Goal: Task Accomplishment & Management: Use online tool/utility

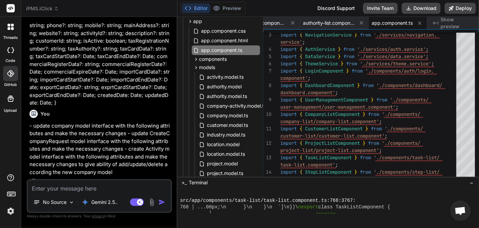
scroll to position [7104, 0]
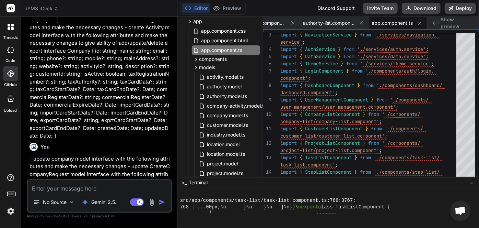
click at [16, 73] on div at bounding box center [10, 73] width 15 height 15
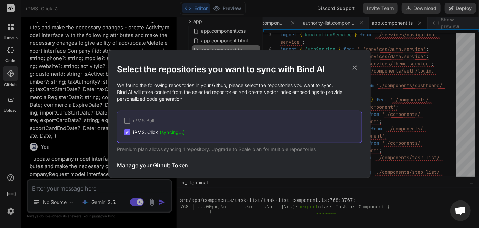
click at [128, 132] on span "✔" at bounding box center [127, 132] width 4 height 7
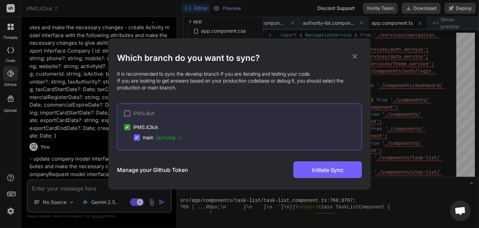
click at [181, 170] on h3 "Manage your Github Token" at bounding box center [152, 169] width 71 height 8
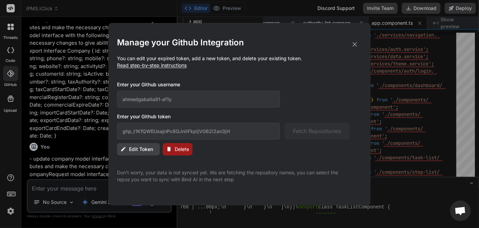
click at [175, 152] on span "Delete" at bounding box center [182, 148] width 14 height 7
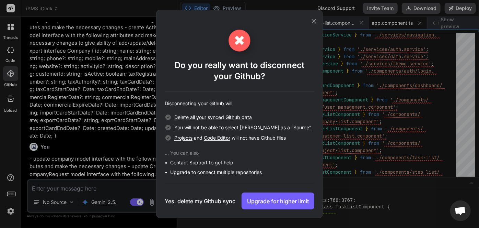
click at [213, 201] on h3 "Yes, delete my Github sync" at bounding box center [200, 201] width 71 height 8
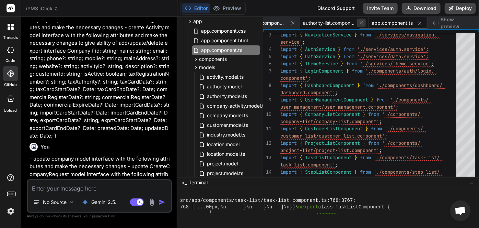
click at [361, 22] on icon at bounding box center [361, 22] width 3 height 3
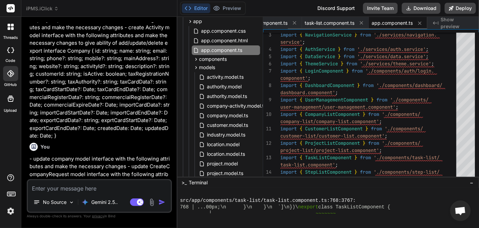
scroll to position [0, 0]
click at [400, 22] on span "app.component.ts" at bounding box center [420, 23] width 41 height 7
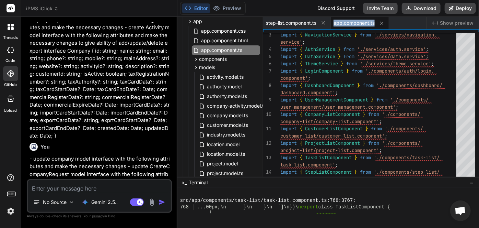
click at [361, 22] on span "app.component.ts" at bounding box center [354, 23] width 41 height 7
click at [381, 23] on icon at bounding box center [382, 23] width 6 height 6
type textarea "} }"
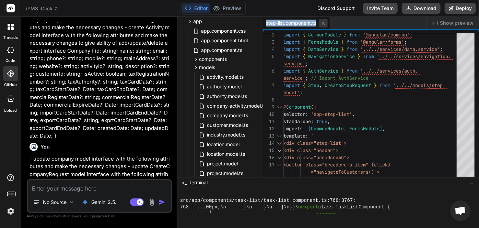
click at [326, 25] on icon at bounding box center [323, 23] width 6 height 6
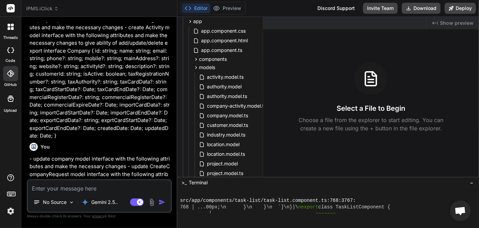
click at [35, 9] on span "iPMS.iClick" at bounding box center [42, 8] width 33 height 7
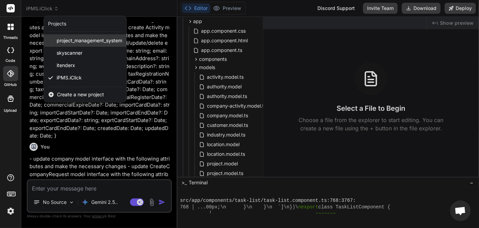
click at [86, 42] on span "project_management_system" at bounding box center [90, 40] width 66 height 7
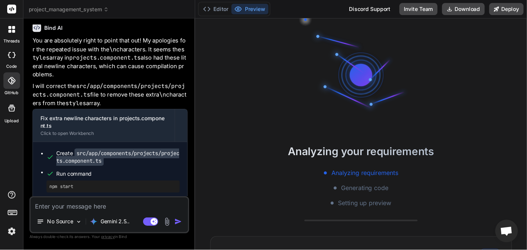
scroll to position [1187, 0]
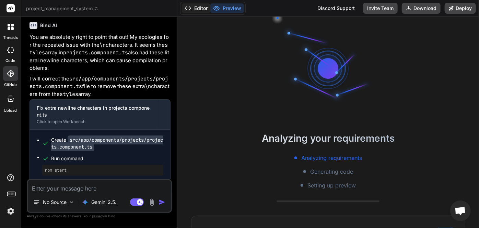
click at [196, 7] on button "Editor" at bounding box center [196, 8] width 28 height 10
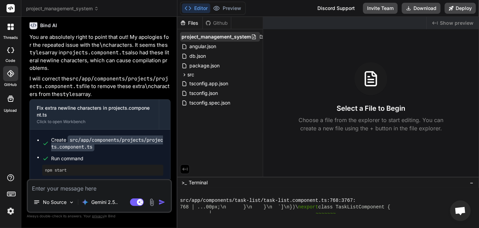
drag, startPoint x: 228, startPoint y: 39, endPoint x: 215, endPoint y: 37, distance: 12.9
click at [215, 37] on span "project_management_system" at bounding box center [217, 36] width 70 height 7
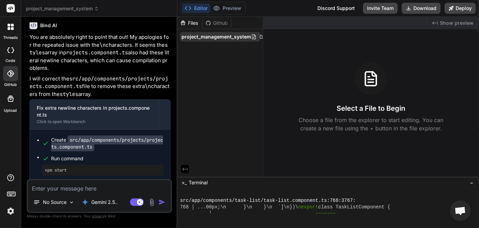
click at [239, 37] on span "project_management_system" at bounding box center [217, 36] width 70 height 7
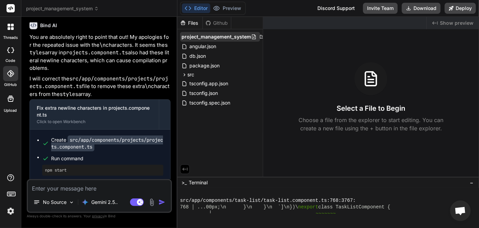
click at [236, 37] on span "project_management_system" at bounding box center [217, 36] width 70 height 7
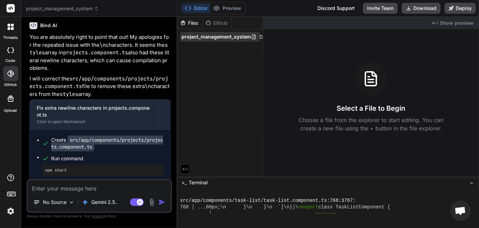
click at [238, 37] on span "project_management_system" at bounding box center [217, 36] width 70 height 7
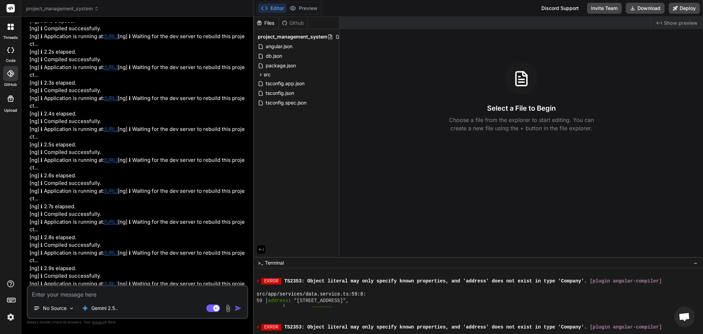
scroll to position [1179, 0]
click at [333, 37] on div at bounding box center [342, 36] width 30 height 5
click at [310, 35] on span "project_management_system" at bounding box center [293, 36] width 70 height 7
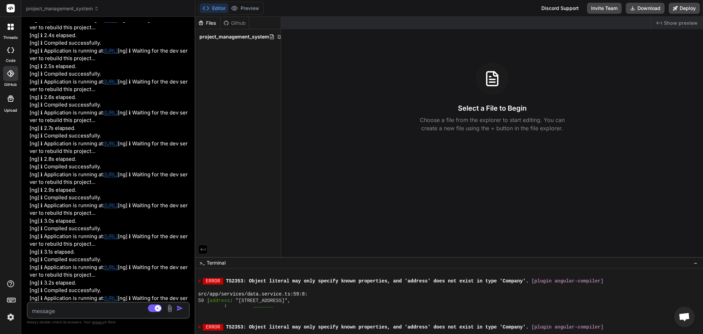
scroll to position [2800, 0]
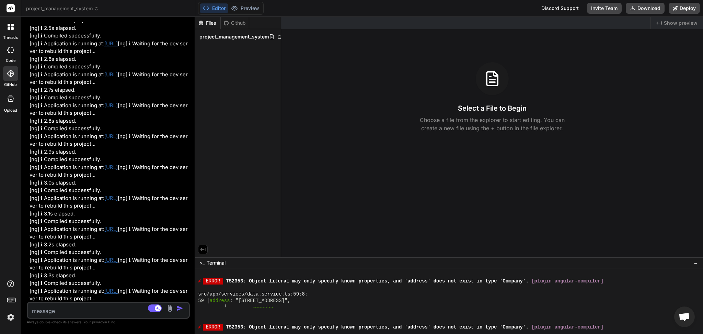
type textarea "x"
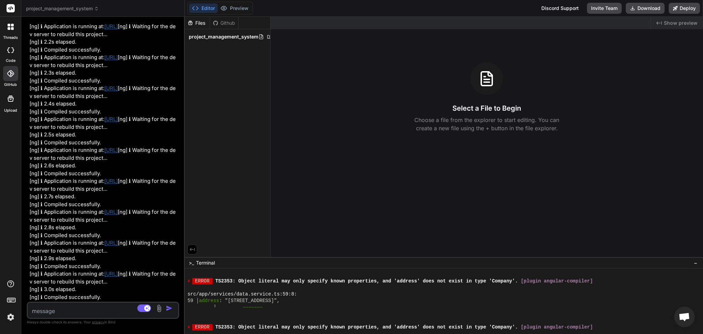
drag, startPoint x: 253, startPoint y: 17, endPoint x: 168, endPoint y: 14, distance: 84.8
click at [168, 14] on div "project_management_system Created with Pixso. Bind AI Web Search Created with P…" at bounding box center [102, 167] width 163 height 334
click at [270, 20] on div "Files Github" at bounding box center [227, 23] width 85 height 12
click at [258, 23] on div "Files Github" at bounding box center [227, 23] width 85 height 12
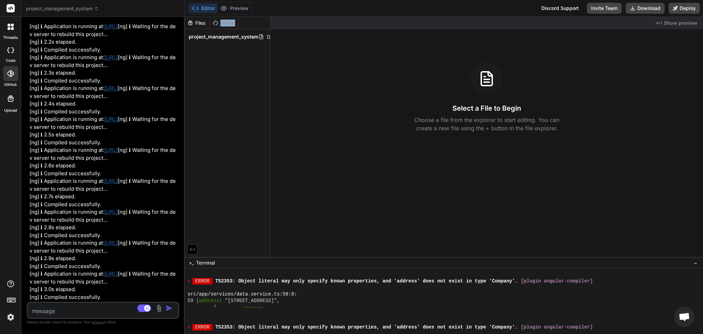
click at [258, 23] on div "Files Github" at bounding box center [227, 23] width 85 height 12
click at [269, 47] on div "Files Github project_management_system" at bounding box center [228, 137] width 86 height 240
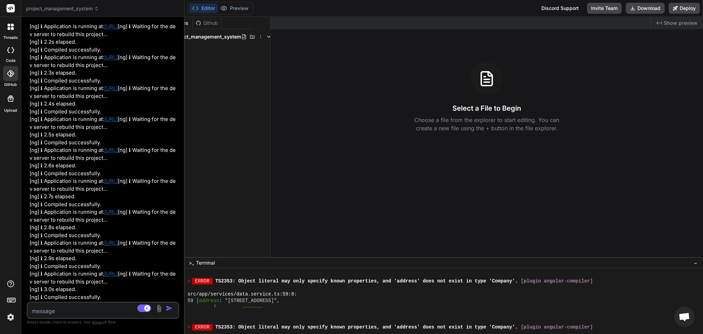
click at [258, 38] on icon at bounding box center [260, 36] width 5 height 5
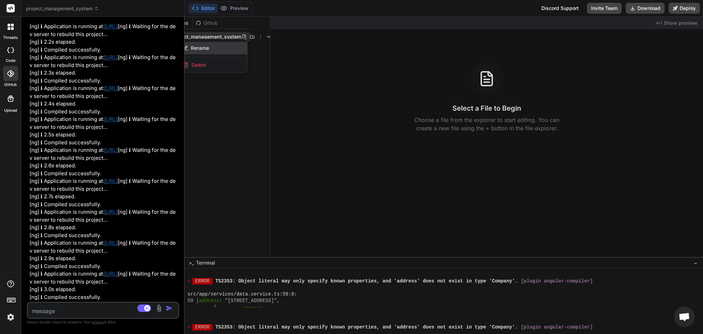
click at [219, 46] on div "Rename" at bounding box center [212, 48] width 69 height 12
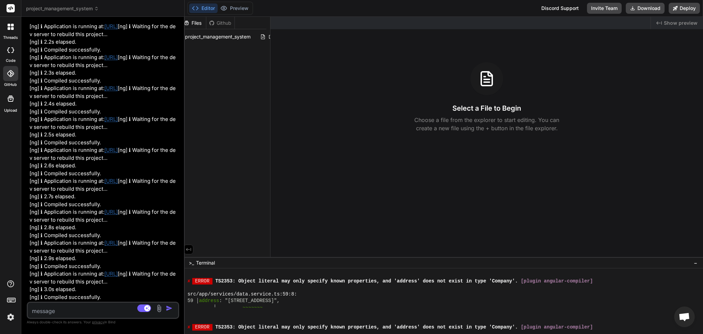
scroll to position [0, 3]
click at [261, 84] on div "Files Github iPMS.GetBind.V1" at bounding box center [228, 137] width 86 height 240
click at [220, 39] on input "iPMS.GetBind.V1" at bounding box center [222, 36] width 75 height 7
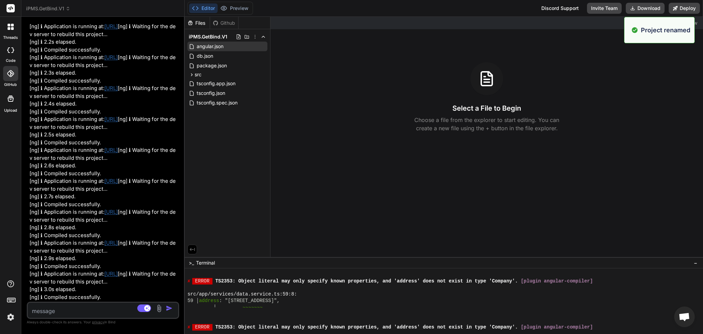
scroll to position [0, 0]
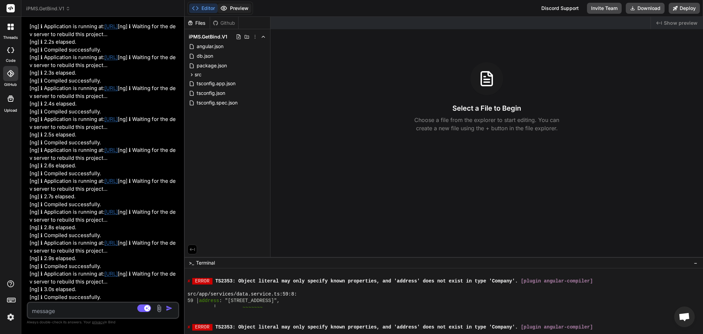
click at [240, 10] on button "Preview" at bounding box center [235, 8] width 34 height 10
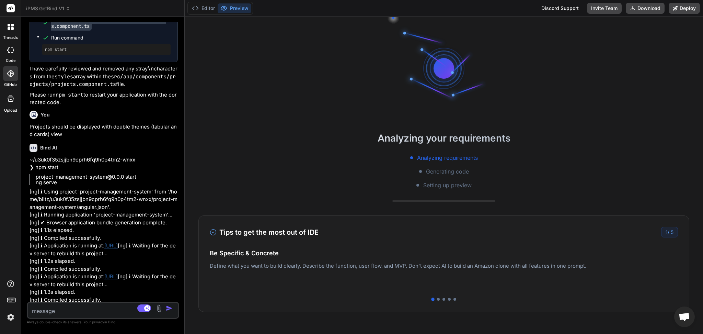
scroll to position [2251, 0]
